Goal: Find specific page/section: Find specific page/section

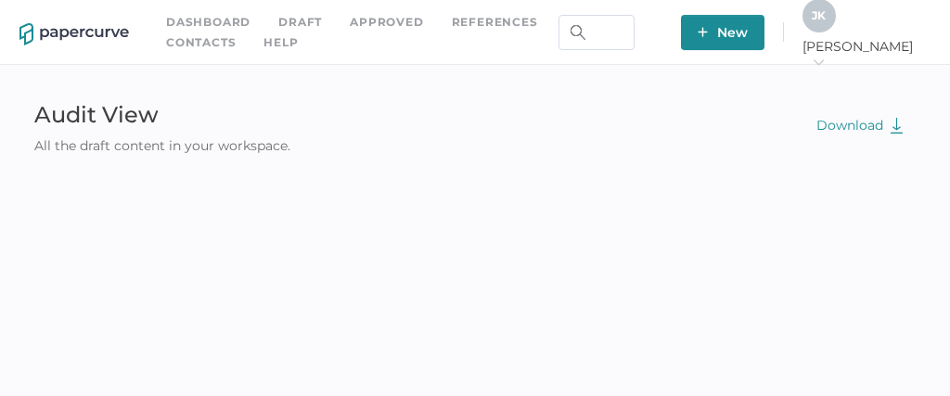
click at [197, 36] on link "Contacts" at bounding box center [201, 42] width 70 height 20
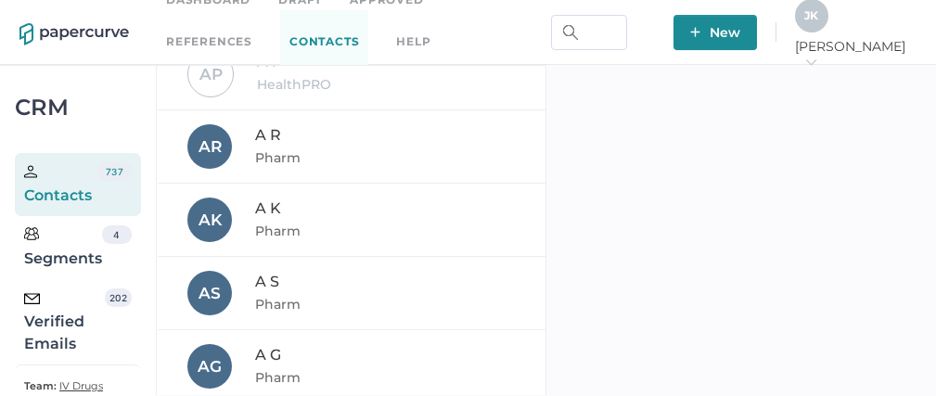
scroll to position [137, 0]
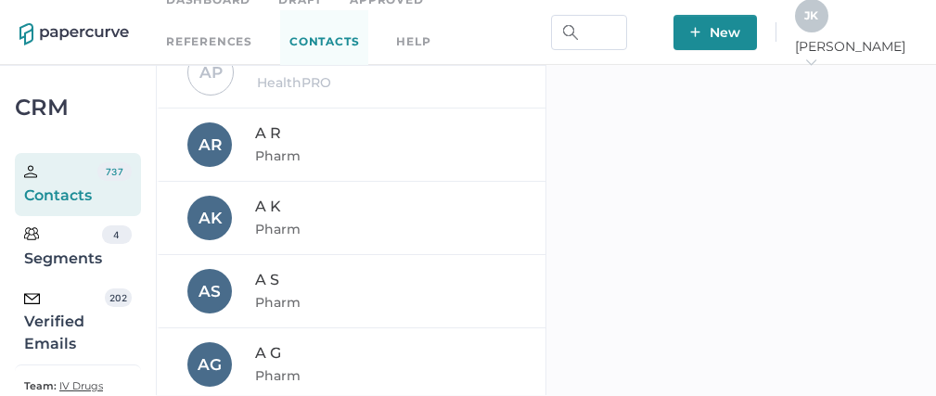
click at [62, 330] on div "Verified Emails" at bounding box center [64, 321] width 81 height 67
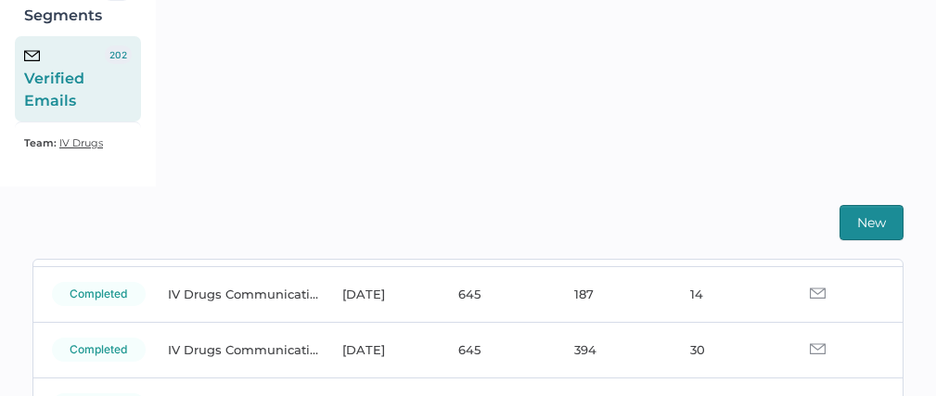
scroll to position [123, 0]
